Goal: Navigation & Orientation: Find specific page/section

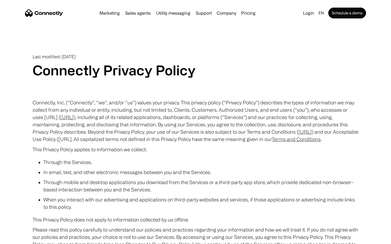
scroll to position [3158, 0]
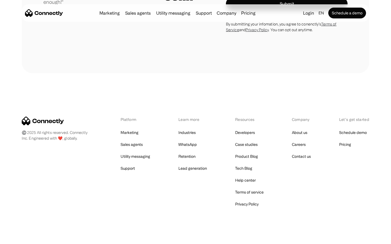
scroll to position [1511, 0]
